Goal: Find specific page/section: Find specific page/section

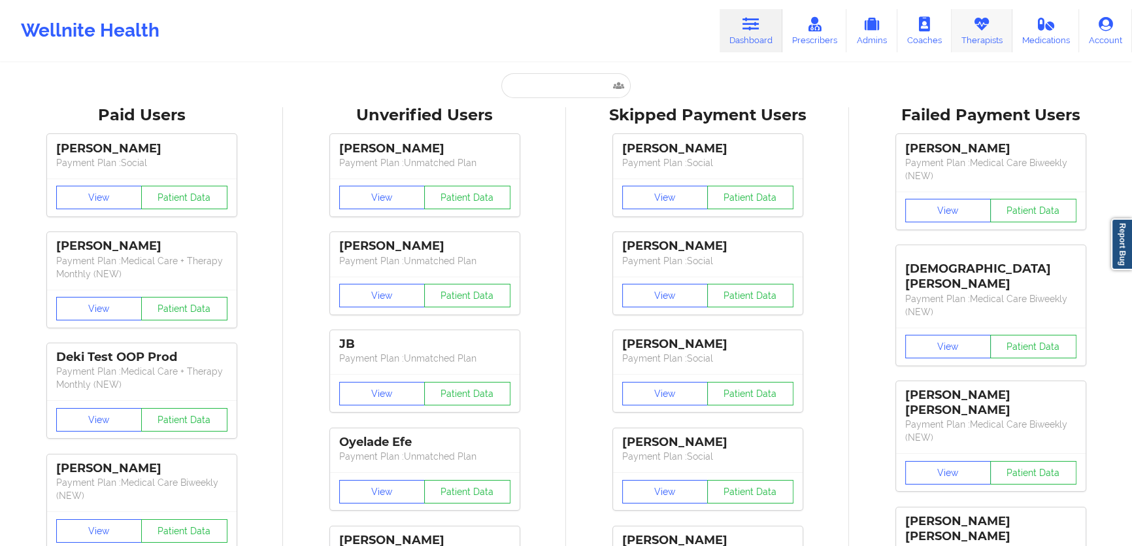
click at [973, 34] on link "Therapists" at bounding box center [981, 30] width 61 height 43
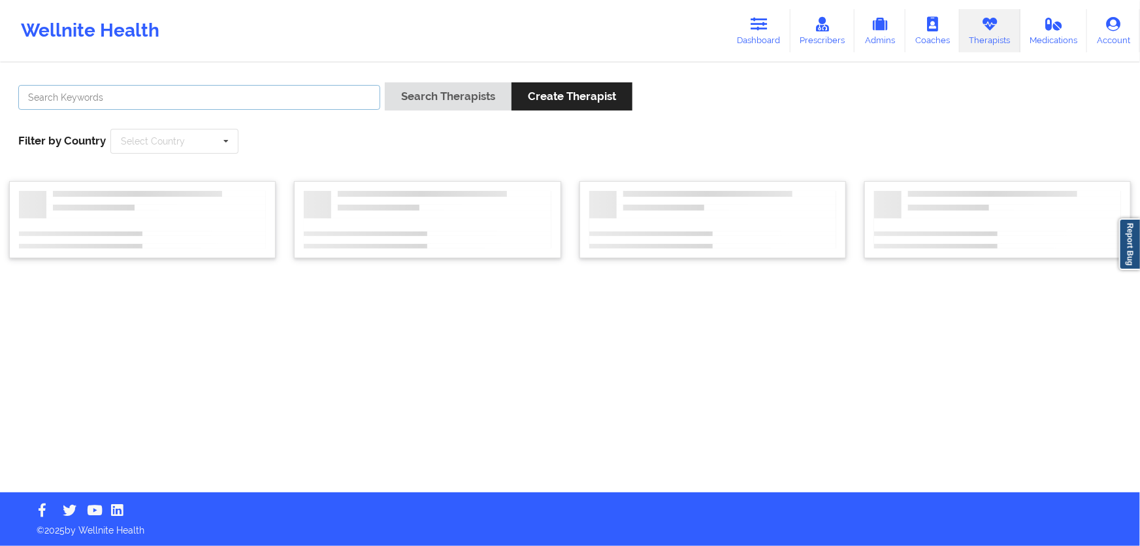
click at [318, 107] on input "text" at bounding box center [199, 97] width 362 height 25
type input "[PERSON_NAME]"
click at [385, 82] on button "Search Therapists" at bounding box center [448, 96] width 127 height 28
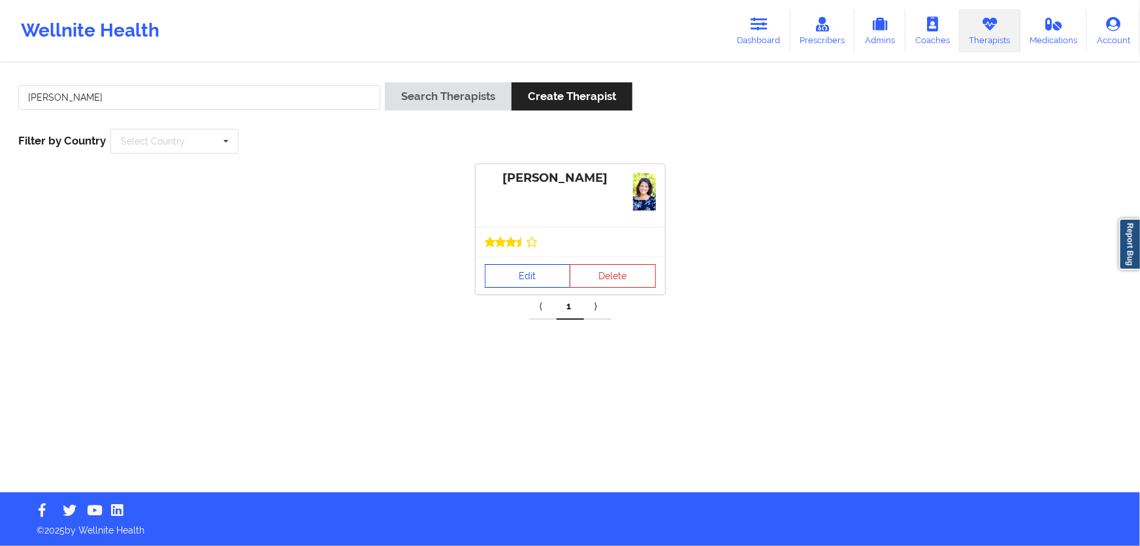
click at [533, 281] on link "Edit" at bounding box center [528, 276] width 86 height 24
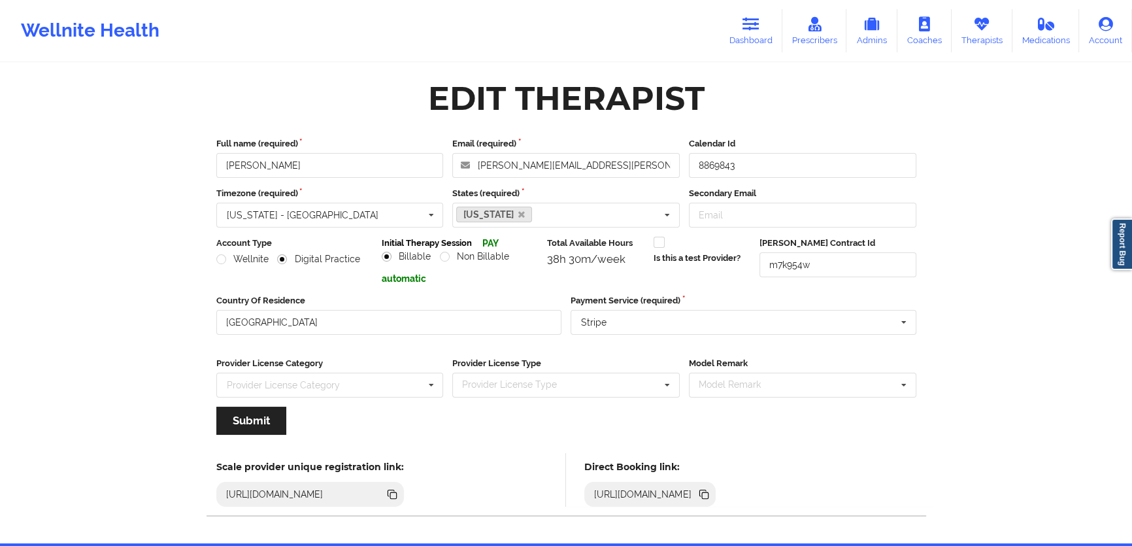
click at [708, 495] on icon at bounding box center [705, 495] width 7 height 7
click at [729, 26] on link "Dashboard" at bounding box center [751, 30] width 63 height 43
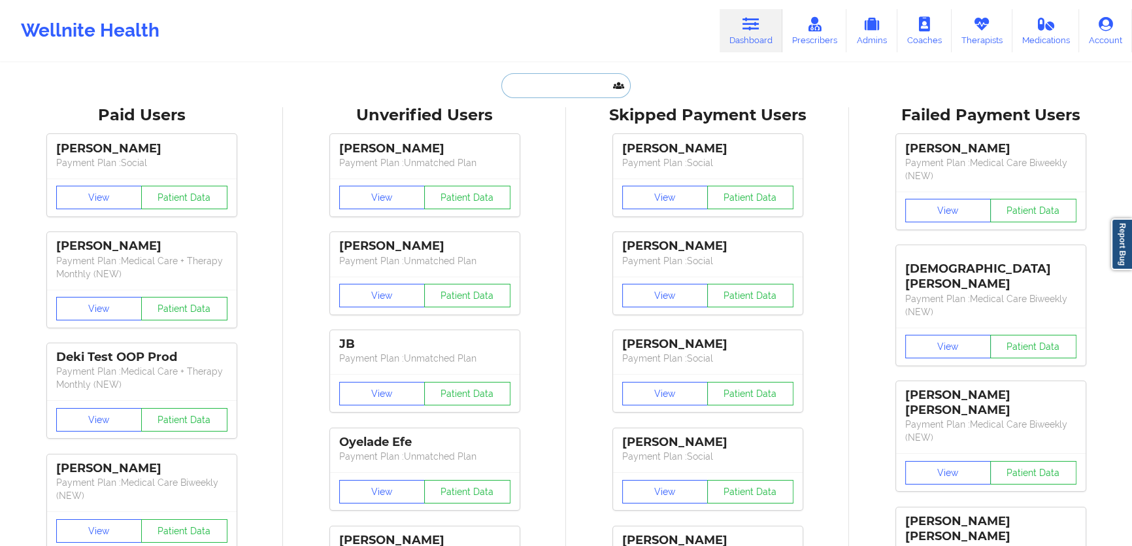
click at [595, 89] on input "text" at bounding box center [565, 85] width 129 height 25
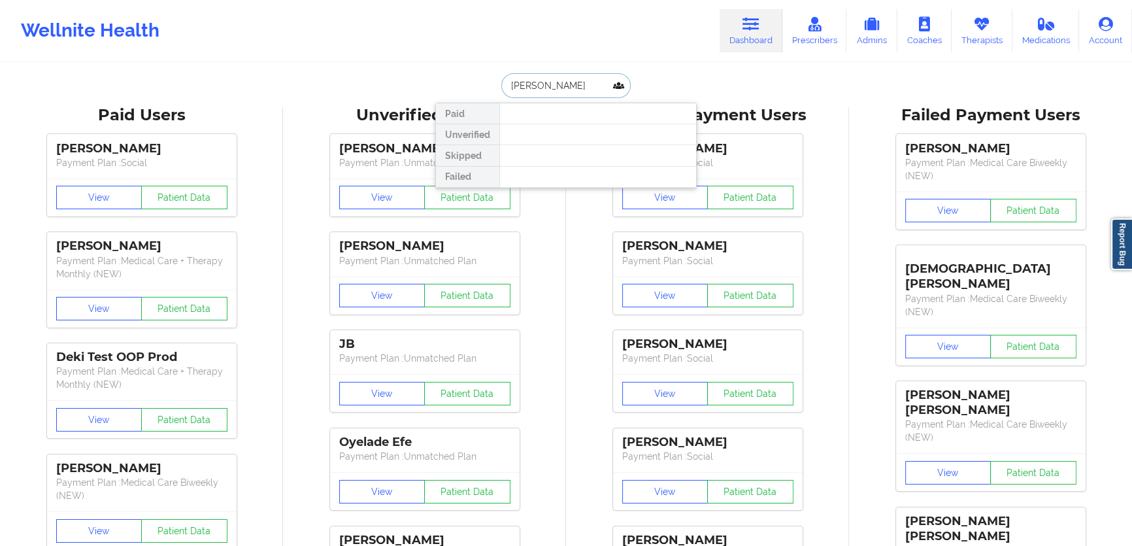
type input "[PERSON_NAME]"
click at [582, 142] on div "[PERSON_NAME] - [EMAIL_ADDRESS][DOMAIN_NAME]" at bounding box center [597, 143] width 175 height 24
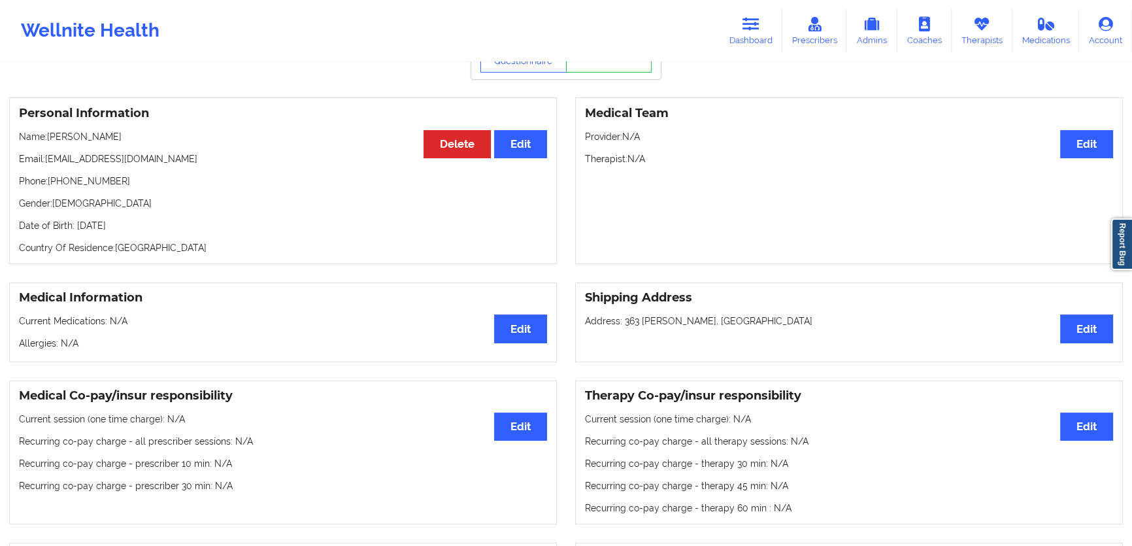
scroll to position [80, 0]
drag, startPoint x: 136, startPoint y: 157, endPoint x: 48, endPoint y: 161, distance: 87.6
click at [48, 161] on p "Email: [EMAIL_ADDRESS][DOMAIN_NAME]" at bounding box center [283, 159] width 528 height 13
copy p "[EMAIL_ADDRESS][DOMAIN_NAME]"
click at [735, 26] on link "Dashboard" at bounding box center [751, 30] width 63 height 43
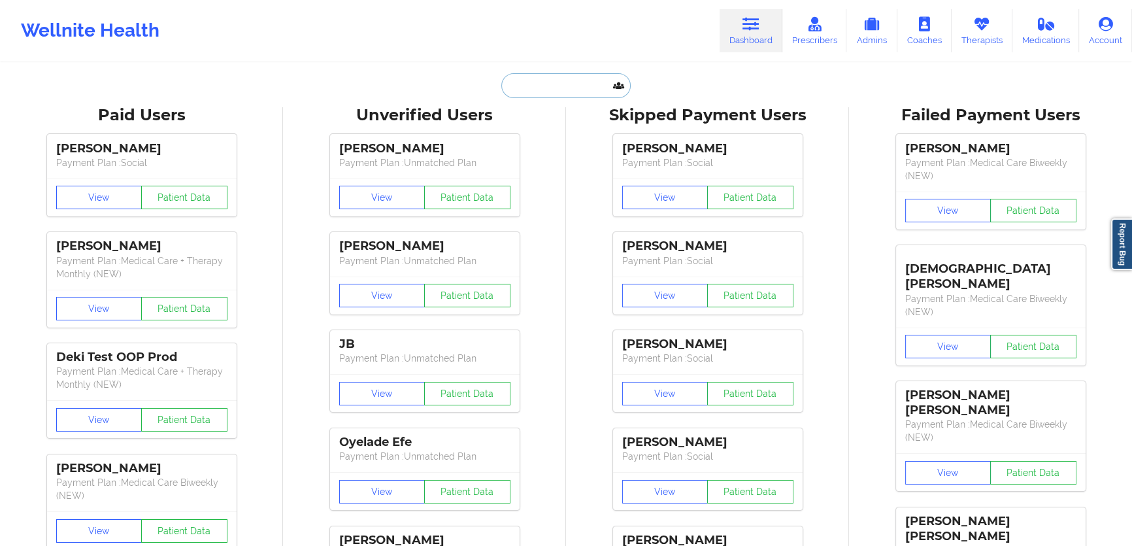
click at [604, 80] on input "text" at bounding box center [565, 85] width 129 height 25
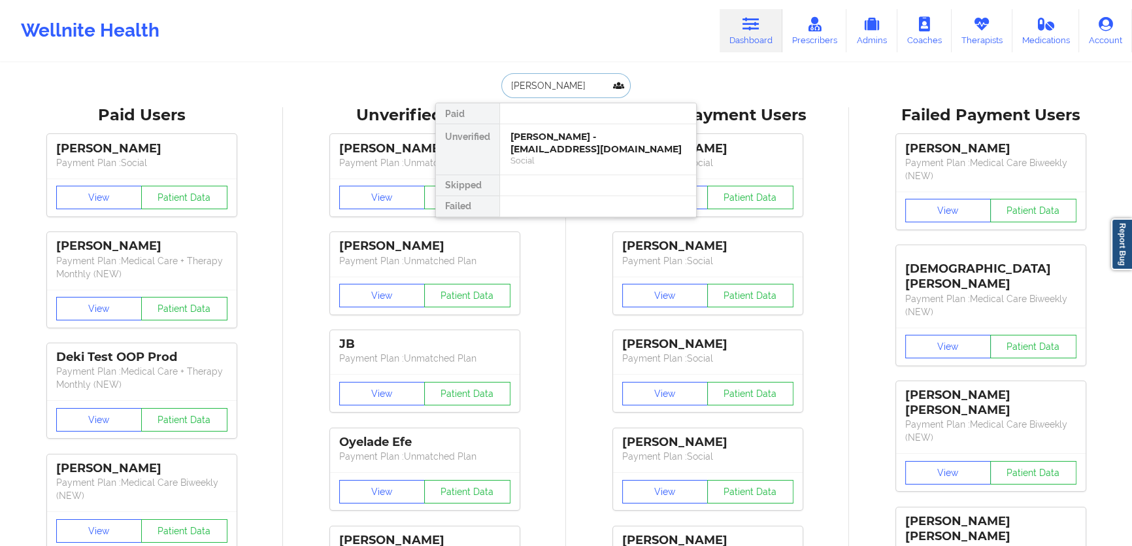
type input "[PERSON_NAME]"
click at [557, 141] on div "[PERSON_NAME] - [EMAIL_ADDRESS]" at bounding box center [597, 143] width 175 height 24
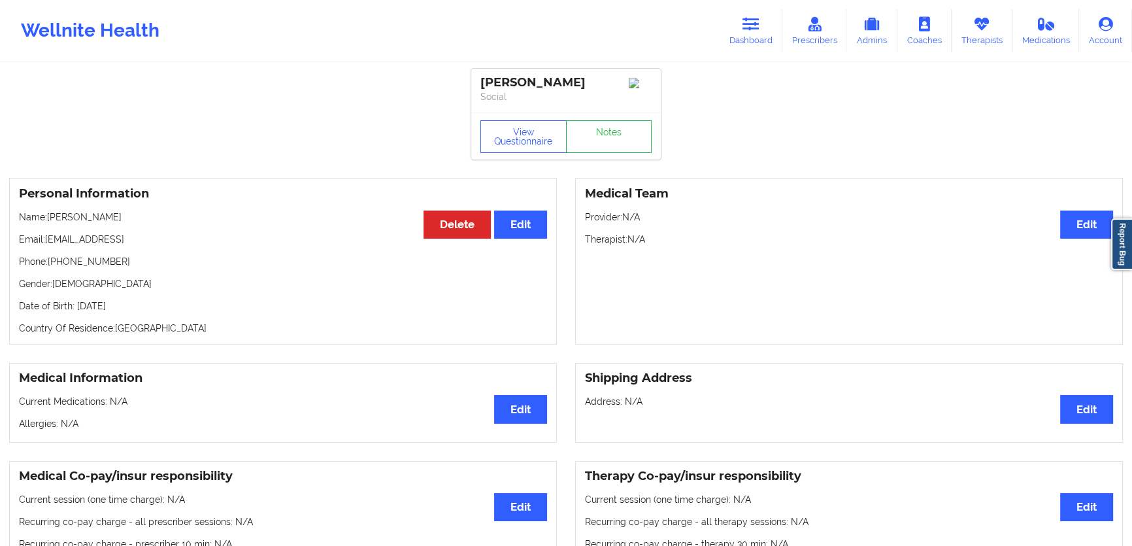
drag, startPoint x: 97, startPoint y: 246, endPoint x: 45, endPoint y: 246, distance: 51.6
click at [45, 246] on p "Email: [EMAIL_ADDRESS]" at bounding box center [283, 239] width 528 height 13
copy p "[EMAIL_ADDRESS]"
click at [131, 190] on div "Personal Information Edit Delete Name: [PERSON_NAME] Email: [EMAIL_ADDRESS] Pho…" at bounding box center [283, 261] width 548 height 167
drag, startPoint x: 163, startPoint y: 237, endPoint x: 46, endPoint y: 244, distance: 117.2
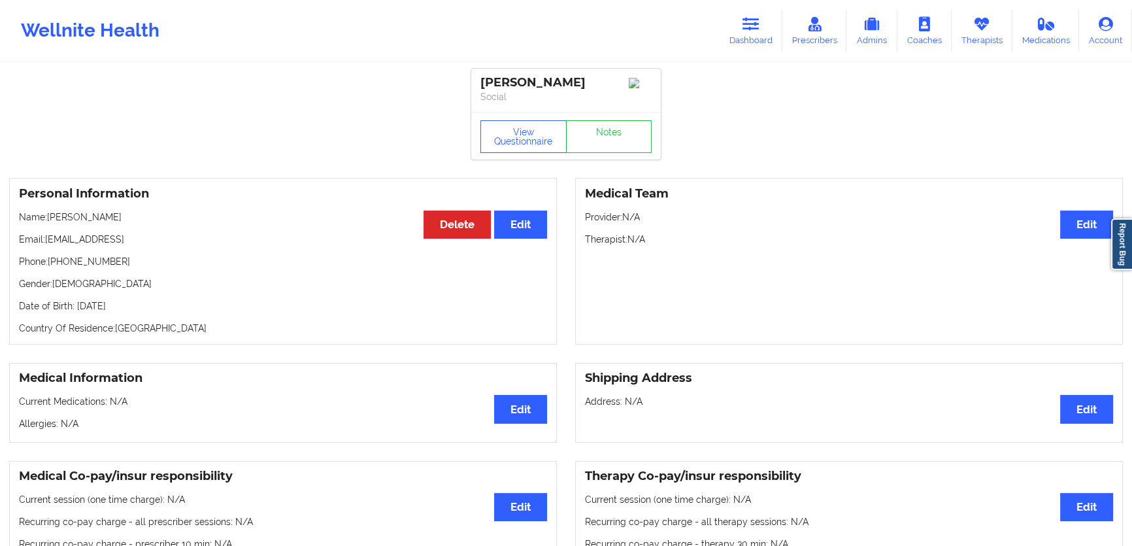
click at [46, 244] on p "Email: [EMAIL_ADDRESS]" at bounding box center [283, 239] width 528 height 13
copy p "[EMAIL_ADDRESS]"
click at [958, 33] on link "Therapists" at bounding box center [981, 30] width 61 height 43
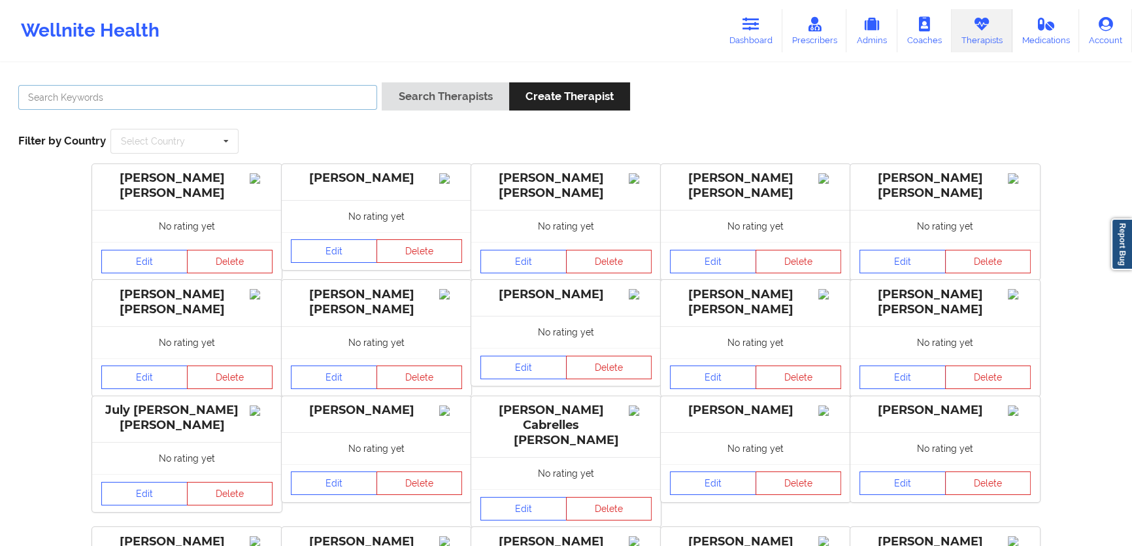
click at [254, 103] on input "text" at bounding box center [197, 97] width 359 height 25
type input "brianna"
click at [382, 82] on button "Search Therapists" at bounding box center [445, 96] width 127 height 28
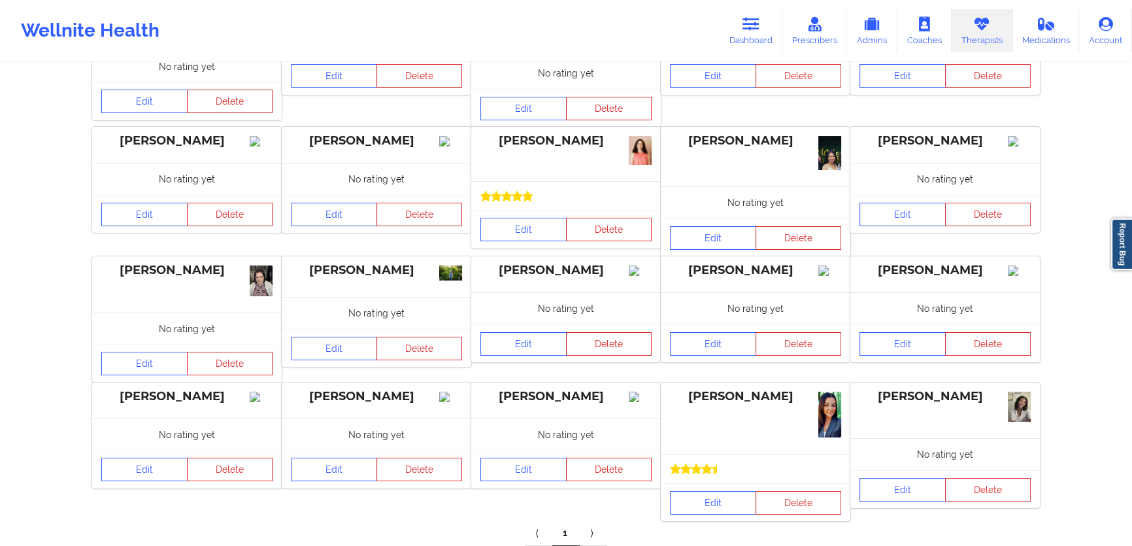
scroll to position [178, 0]
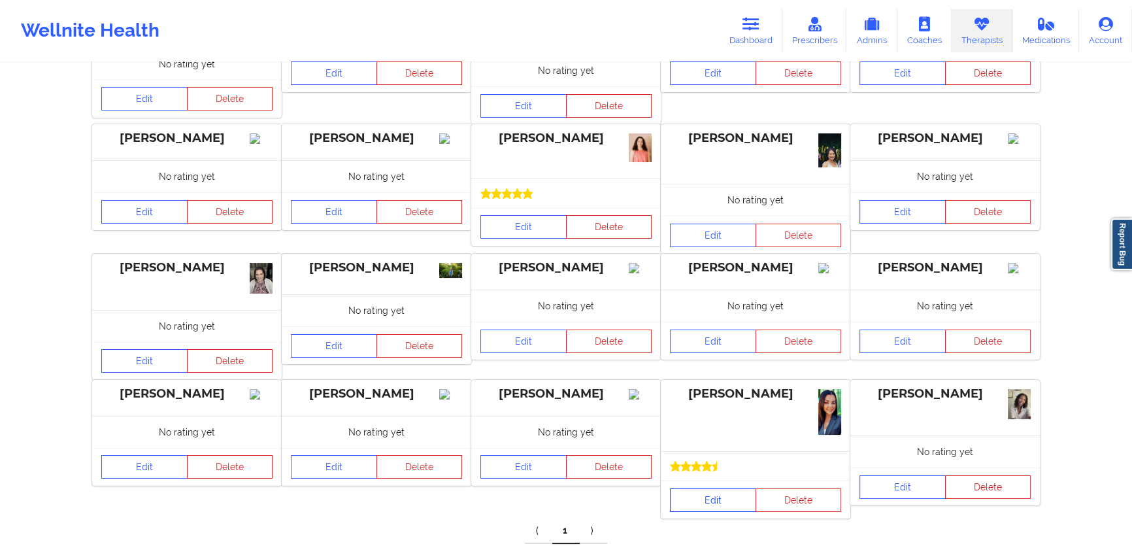
click at [699, 508] on link "Edit" at bounding box center [713, 500] width 86 height 24
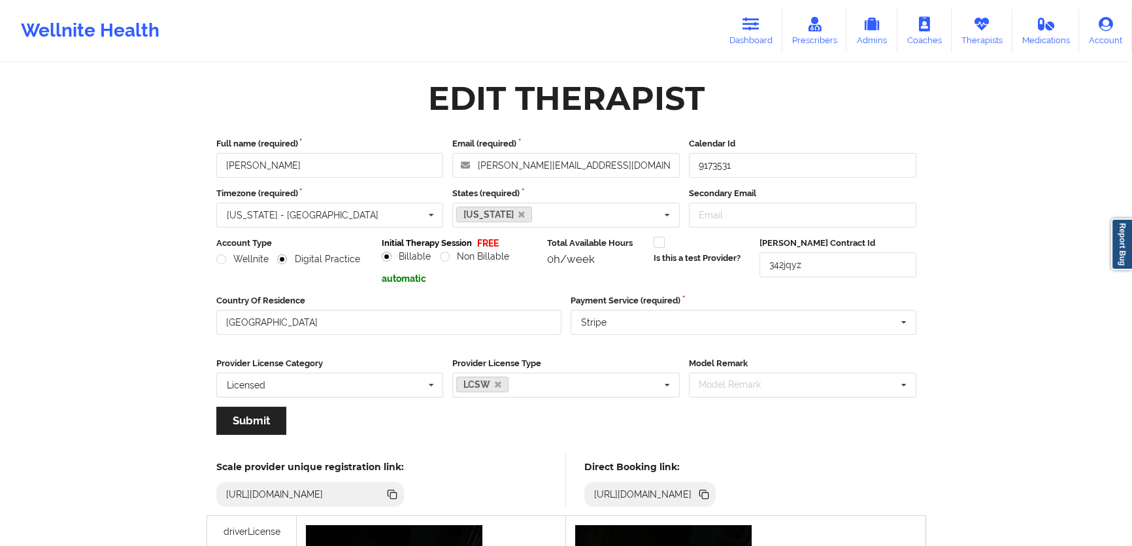
click at [708, 493] on icon at bounding box center [705, 495] width 7 height 7
click at [759, 31] on icon at bounding box center [750, 24] width 17 height 14
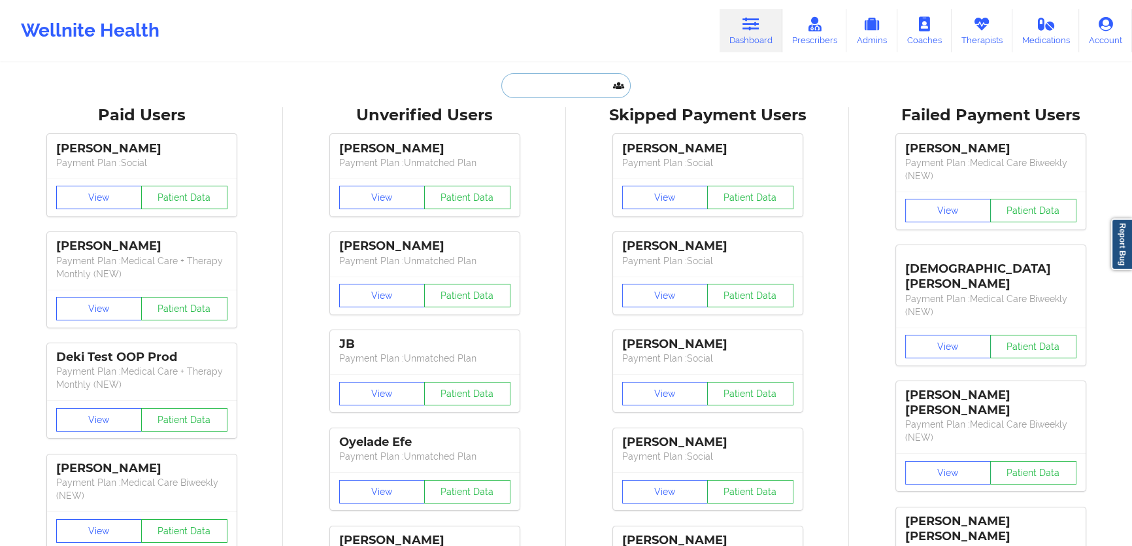
click at [578, 84] on input "text" at bounding box center [565, 85] width 129 height 25
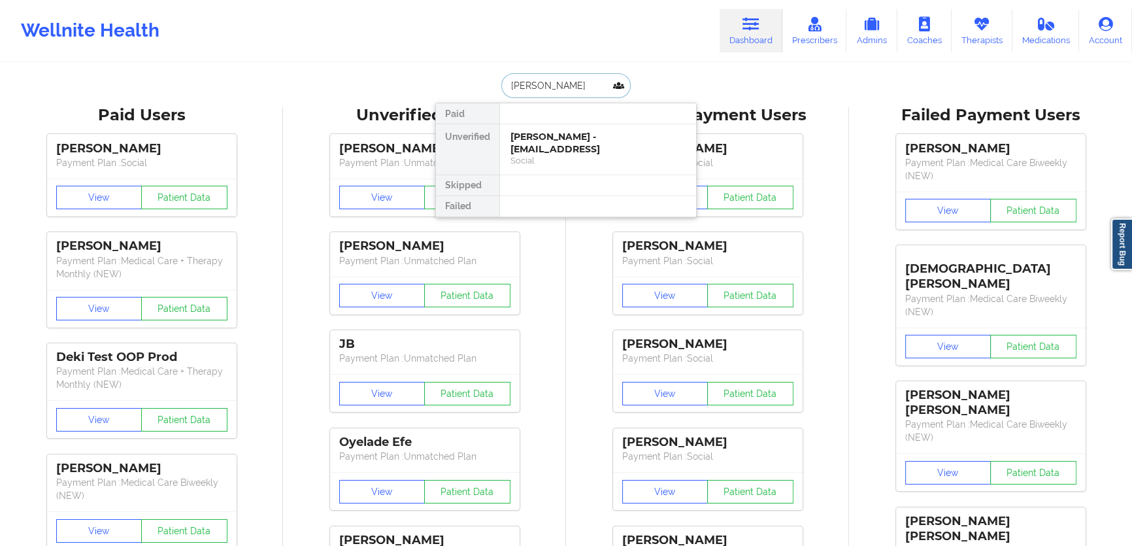
type input "[PERSON_NAME]"
click at [599, 148] on div "[PERSON_NAME] - [EMAIL_ADDRESS][DOMAIN_NAME]" at bounding box center [597, 143] width 175 height 24
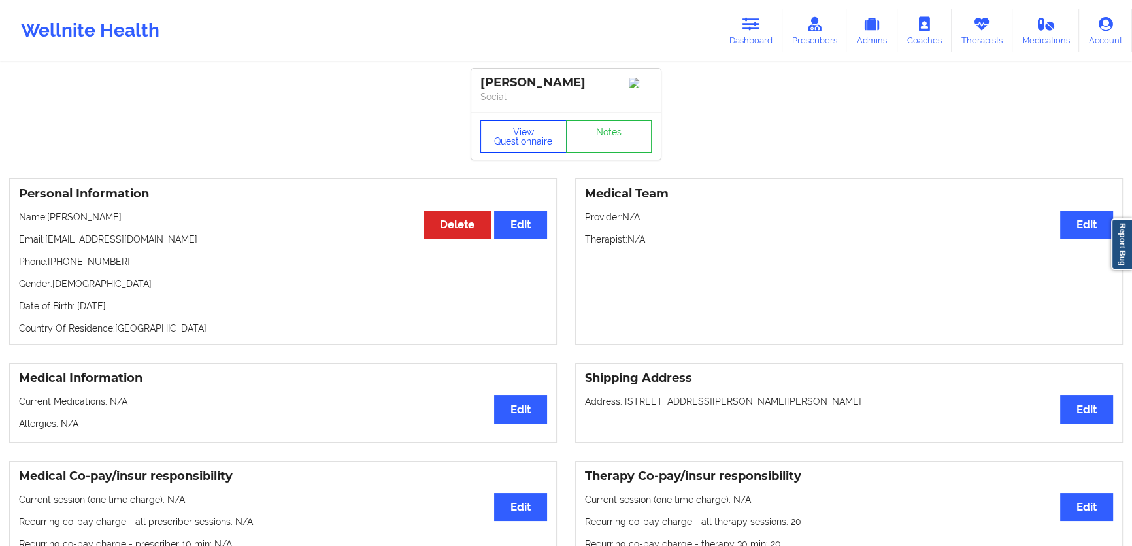
click at [512, 143] on button "View Questionnaire" at bounding box center [523, 136] width 86 height 33
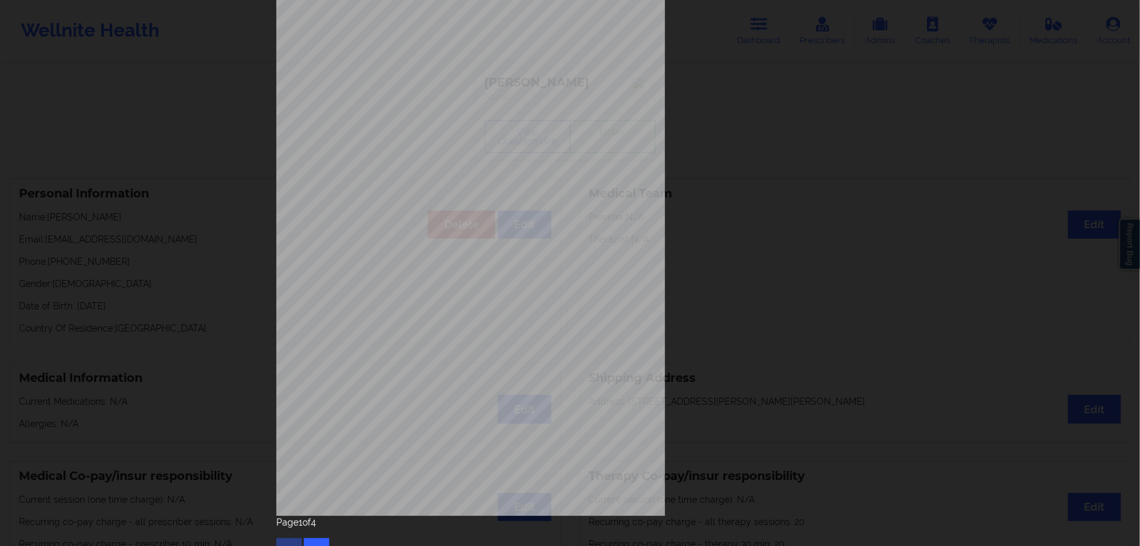
scroll to position [77, 0]
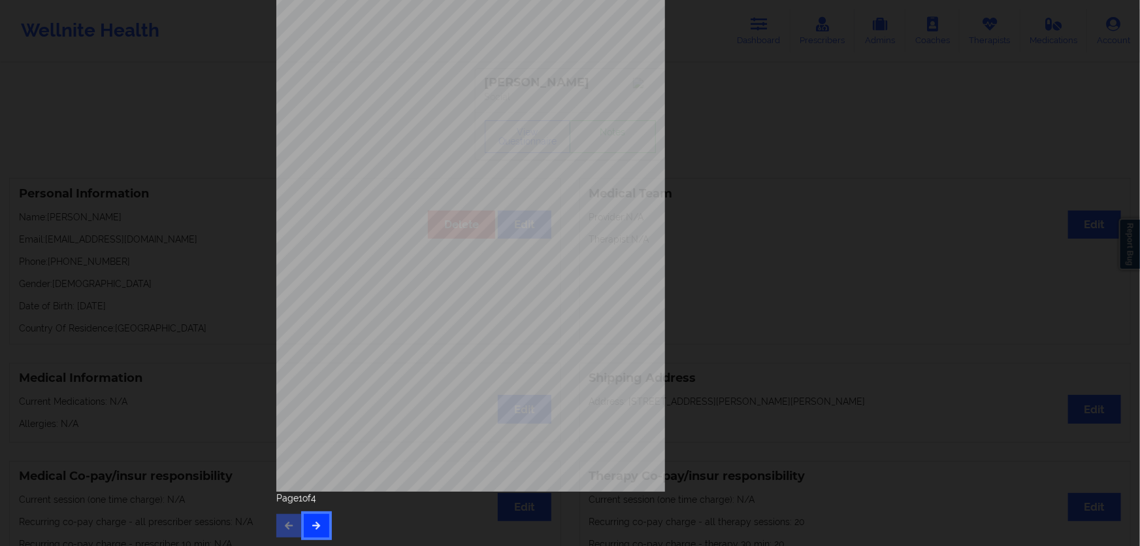
click at [317, 514] on button "button" at bounding box center [316, 526] width 25 height 24
click at [314, 518] on button "button" at bounding box center [316, 526] width 25 height 24
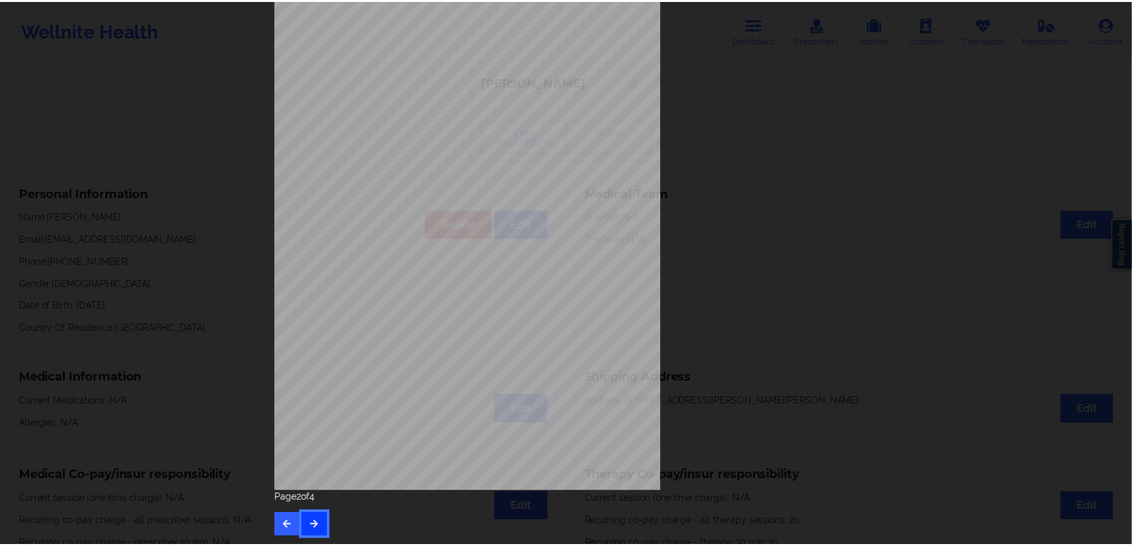
scroll to position [0, 0]
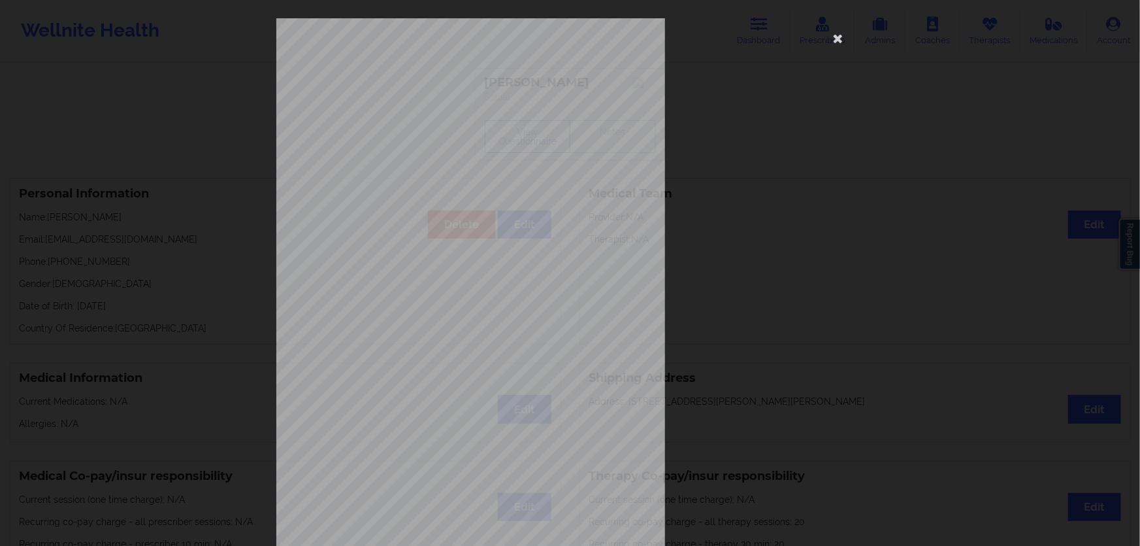
drag, startPoint x: 314, startPoint y: 518, endPoint x: 221, endPoint y: 359, distance: 184.8
click at [221, 359] on div "commercial Insurance Member ID for patient DZV939W23820 Insurance company name …" at bounding box center [570, 273] width 1140 height 546
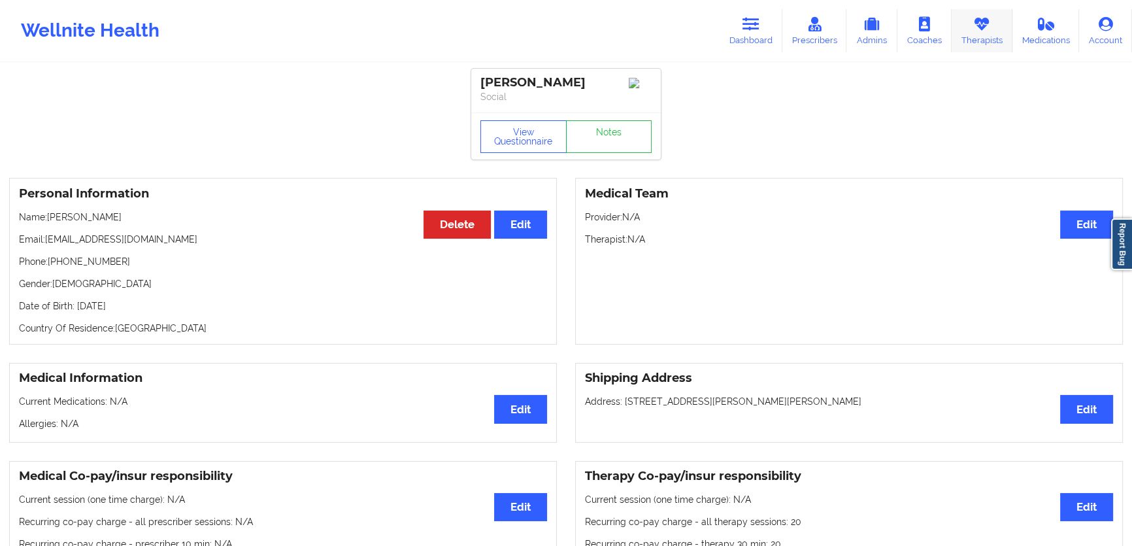
click at [991, 39] on link "Therapists" at bounding box center [981, 30] width 61 height 43
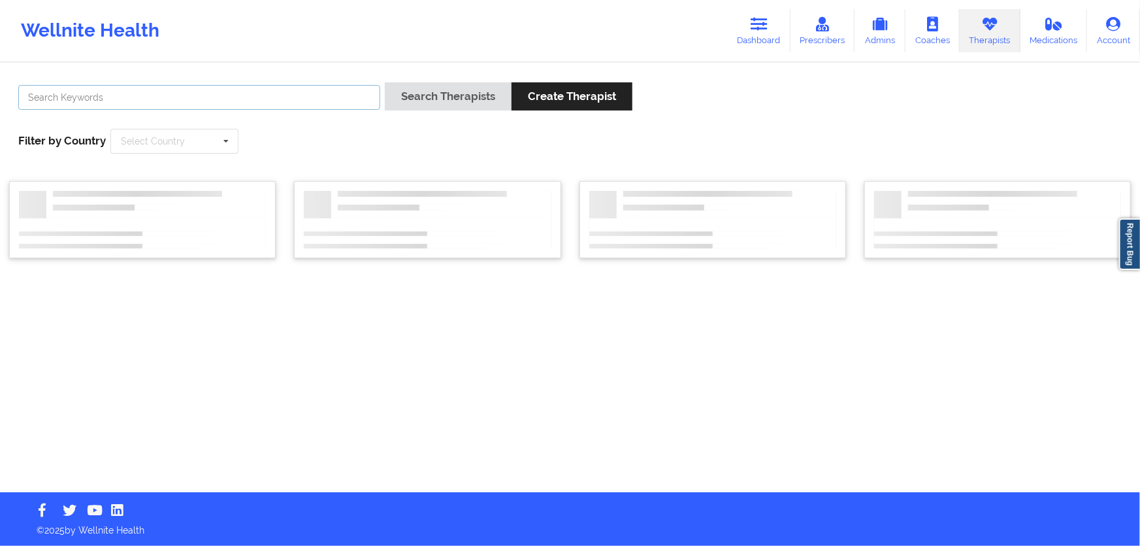
click at [310, 86] on input "text" at bounding box center [199, 97] width 362 height 25
click at [385, 82] on button "Search Therapists" at bounding box center [448, 96] width 127 height 28
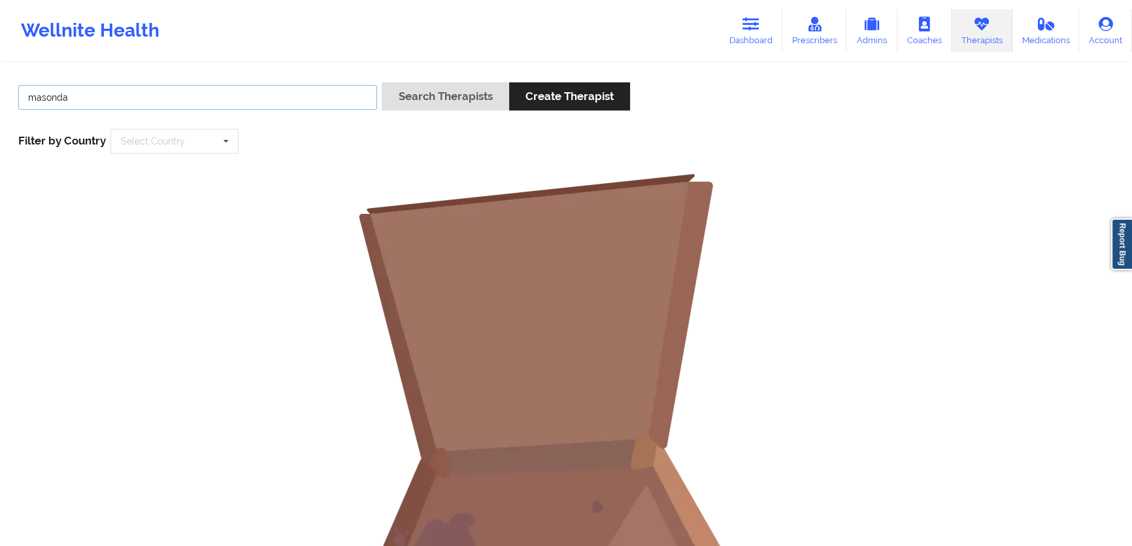
drag, startPoint x: 208, startPoint y: 98, endPoint x: 0, endPoint y: 94, distance: 207.9
click at [0, 94] on div "masonda Search Therapists Create Therapist Filter by Country Select Country [GE…" at bounding box center [566, 403] width 1132 height 679
click at [49, 96] on input "masonda" at bounding box center [197, 97] width 359 height 25
click at [46, 96] on input "masonda" at bounding box center [197, 97] width 359 height 25
type input "[PERSON_NAME]"
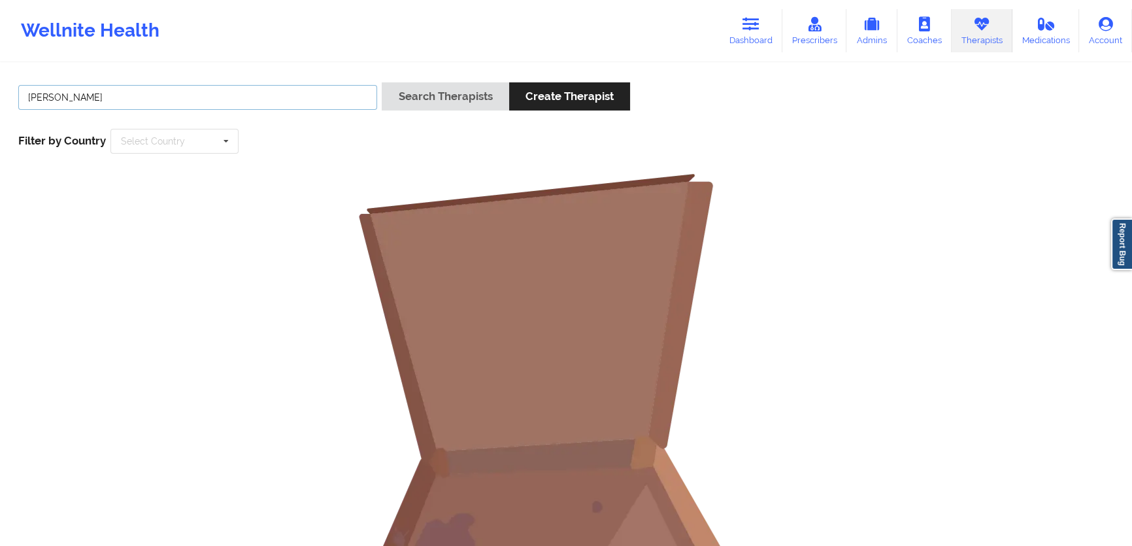
click at [382, 82] on button "Search Therapists" at bounding box center [445, 96] width 127 height 28
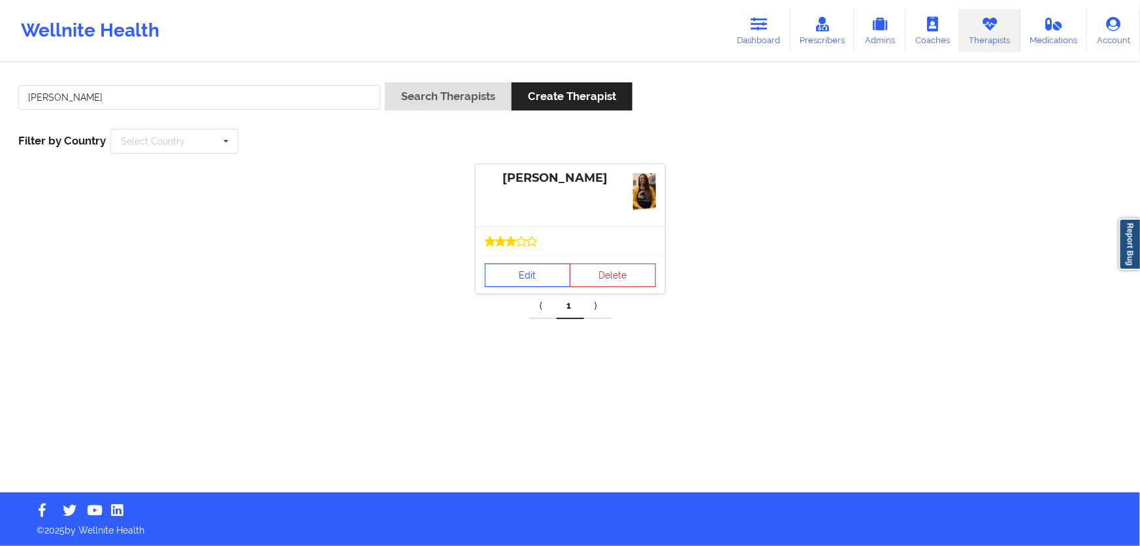
click at [547, 265] on link "Edit" at bounding box center [528, 275] width 86 height 24
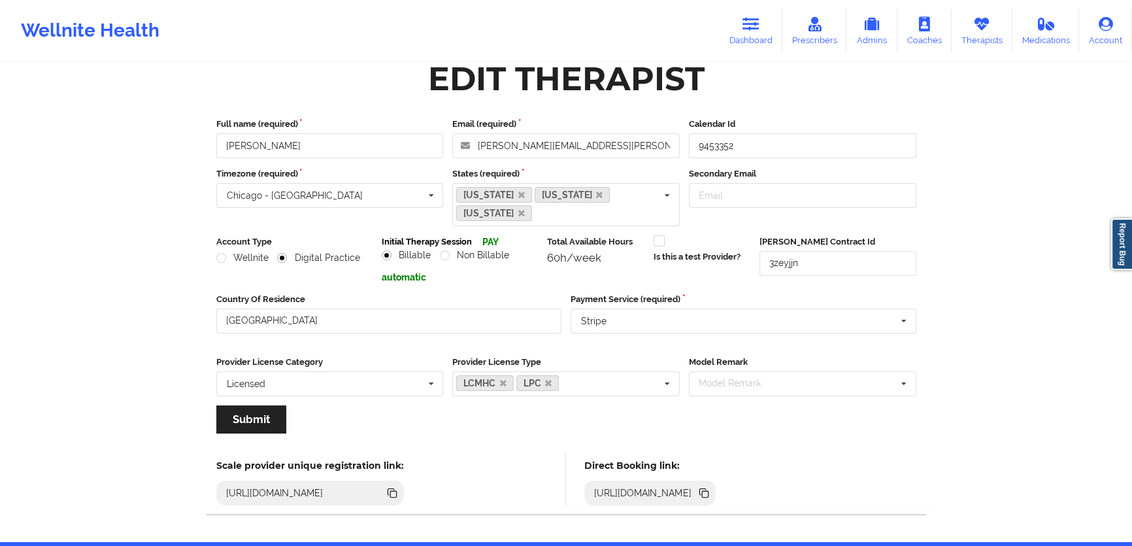
scroll to position [68, 0]
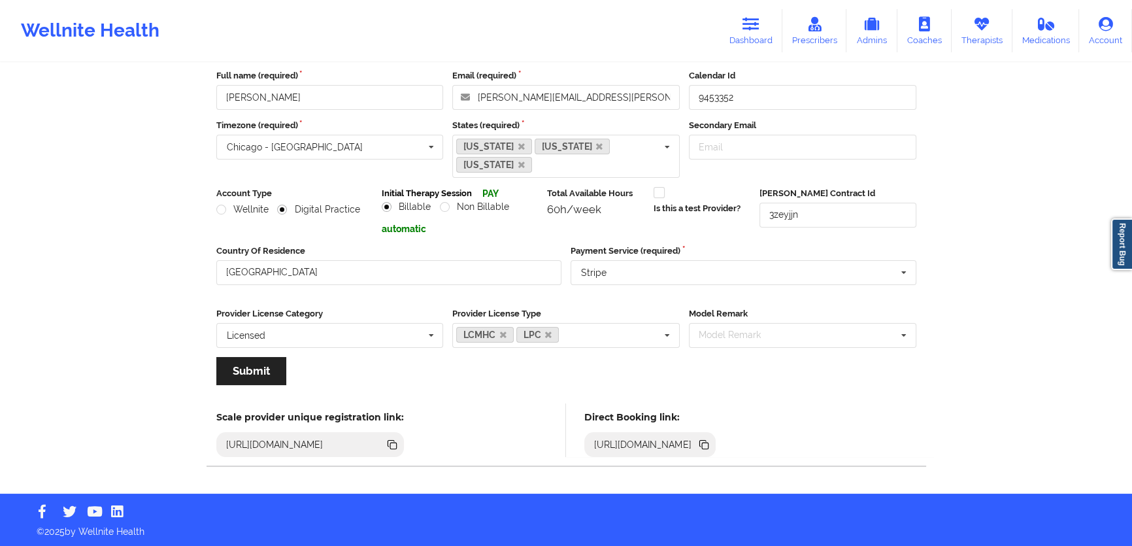
click at [708, 445] on icon at bounding box center [705, 445] width 7 height 7
click at [993, 36] on link "Therapists" at bounding box center [981, 30] width 61 height 43
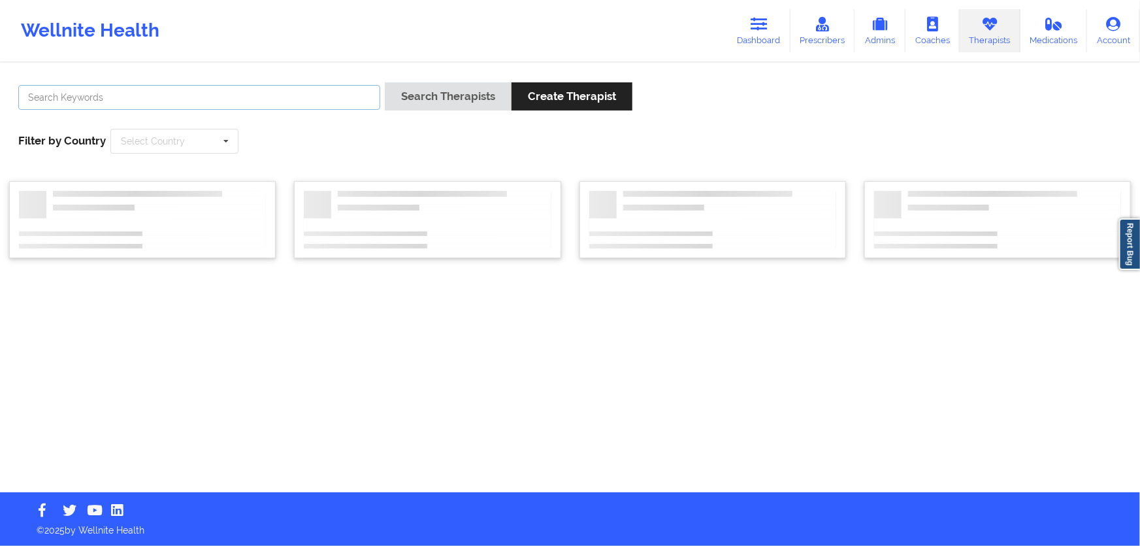
click at [252, 89] on input "text" at bounding box center [199, 97] width 362 height 25
click at [385, 82] on button "Search Therapists" at bounding box center [448, 96] width 127 height 28
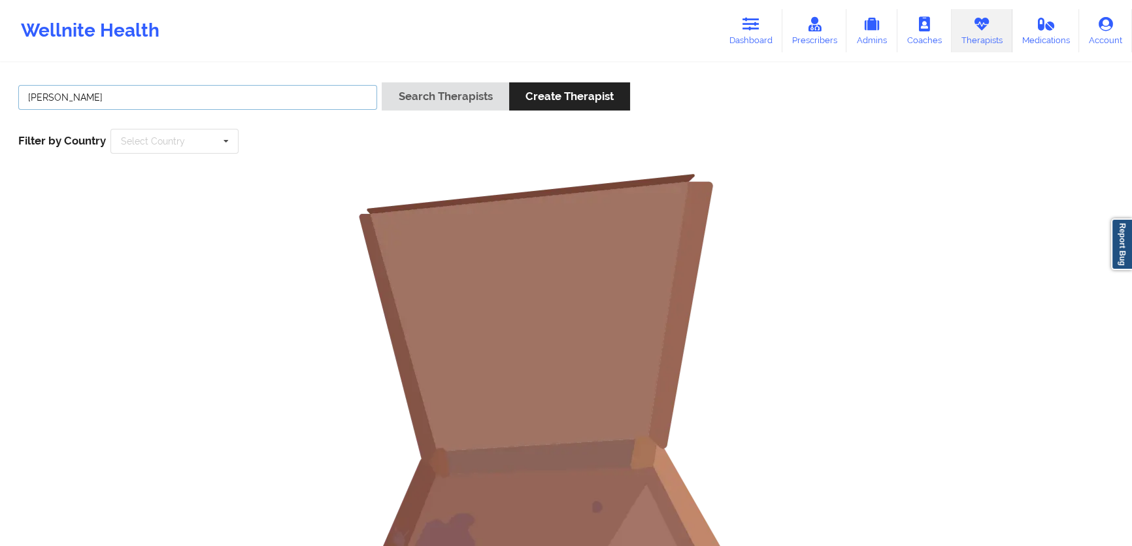
drag, startPoint x: 151, startPoint y: 93, endPoint x: 62, endPoint y: 90, distance: 88.9
click at [60, 90] on input "[PERSON_NAME]" at bounding box center [197, 97] width 359 height 25
type input "[PERSON_NAME]"
click at [382, 82] on button "Search Therapists" at bounding box center [445, 96] width 127 height 28
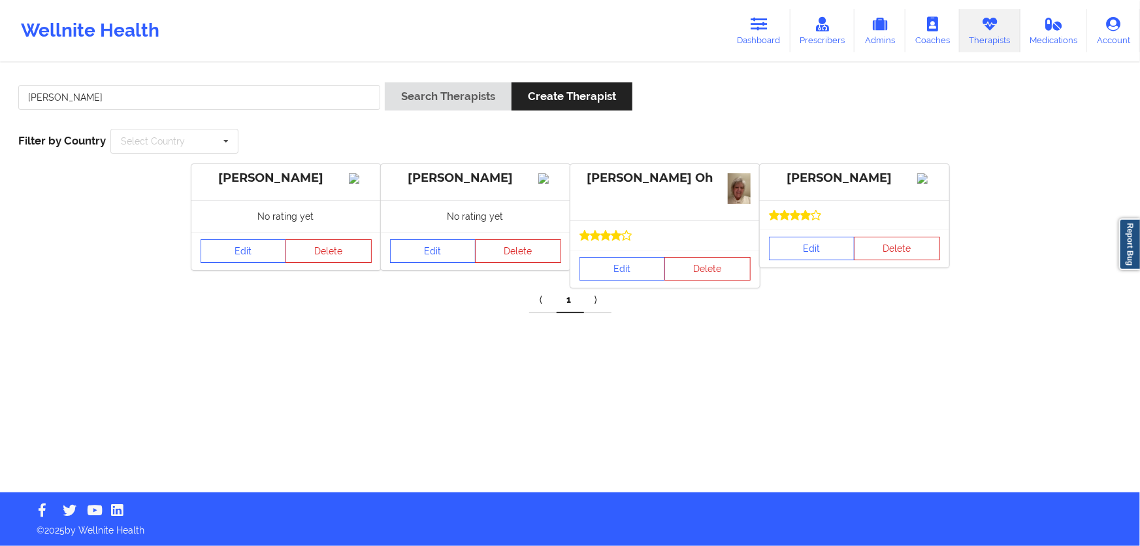
click at [646, 239] on div at bounding box center [665, 235] width 171 height 10
click at [640, 262] on link "Edit" at bounding box center [623, 269] width 86 height 24
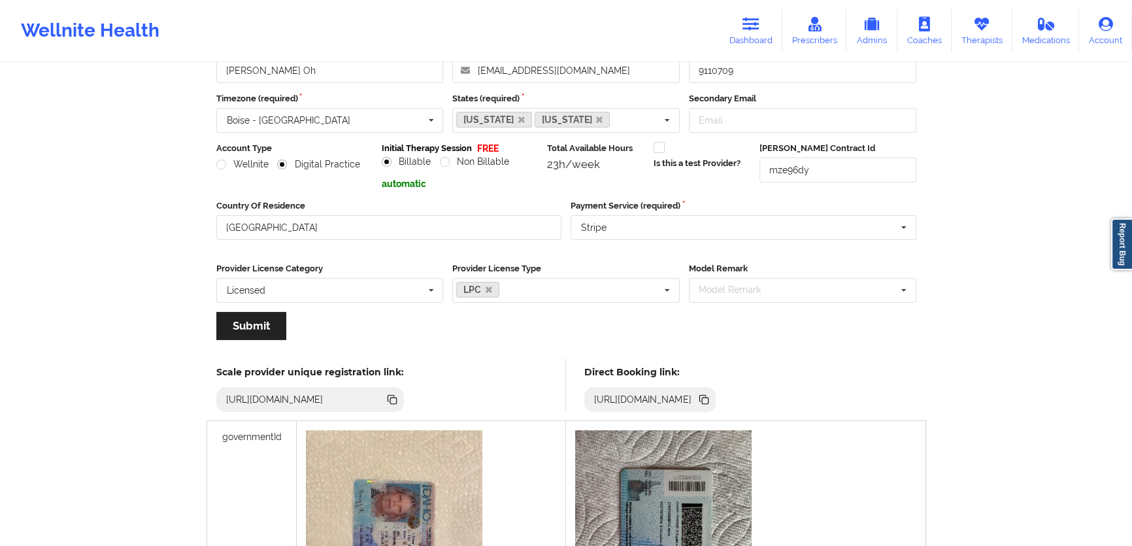
scroll to position [118, 0]
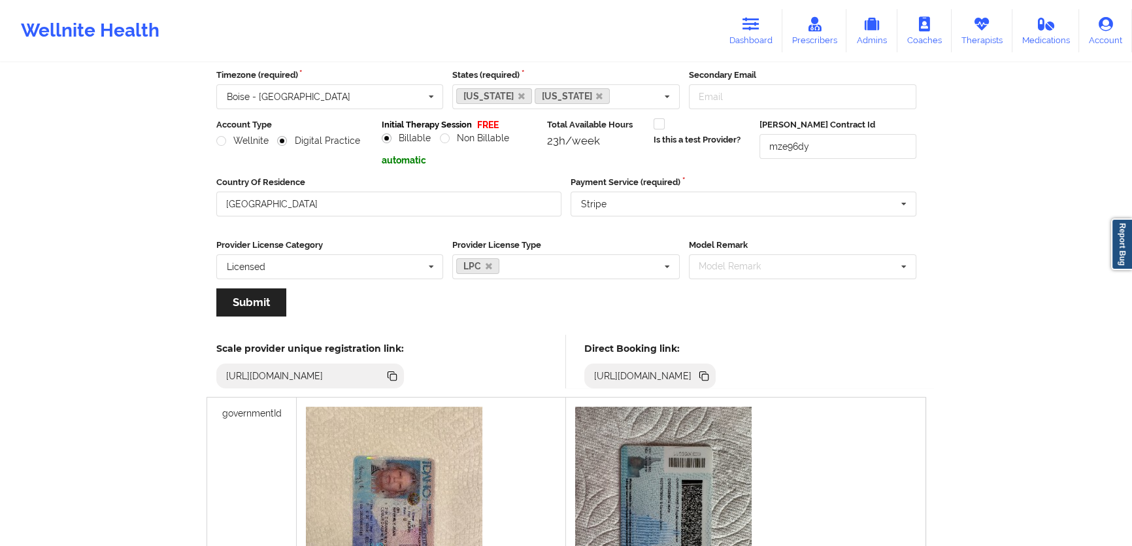
click at [711, 379] on icon at bounding box center [704, 376] width 14 height 14
click at [765, 22] on link "Dashboard" at bounding box center [751, 30] width 63 height 43
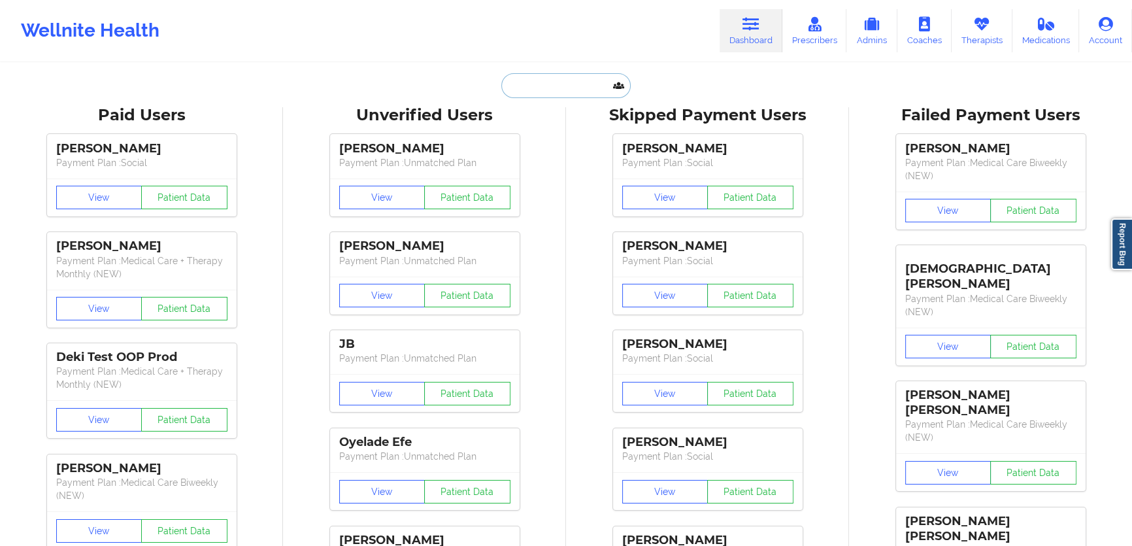
click at [587, 91] on input "text" at bounding box center [565, 85] width 129 height 25
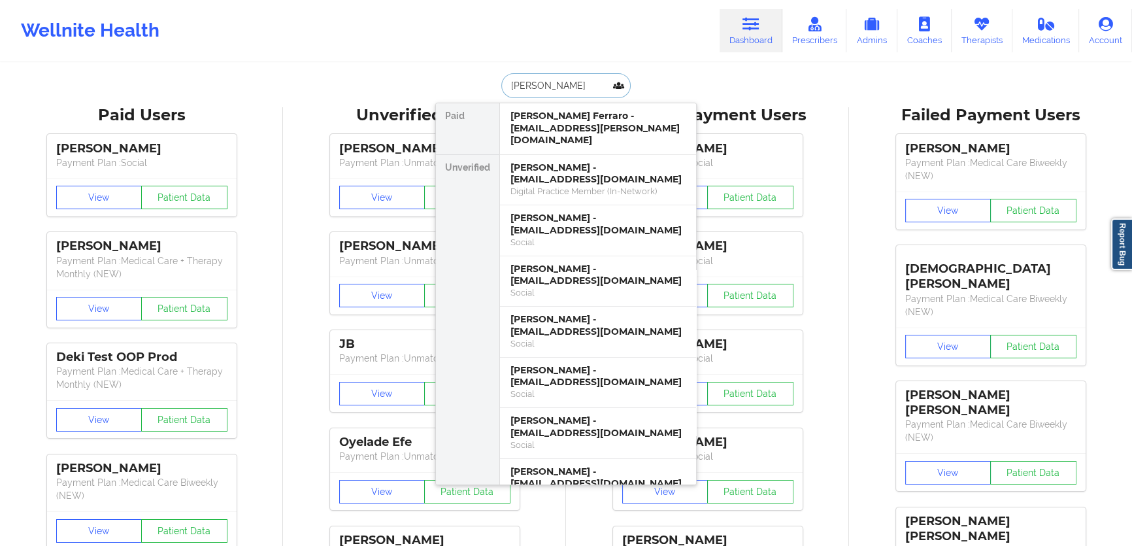
type input "[PERSON_NAME]"
